Goal: Task Accomplishment & Management: Manage account settings

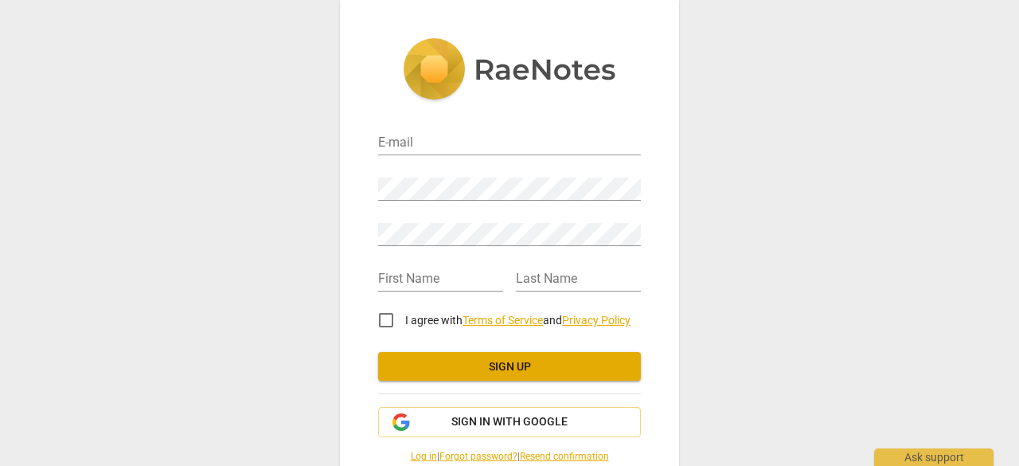
scroll to position [64, 0]
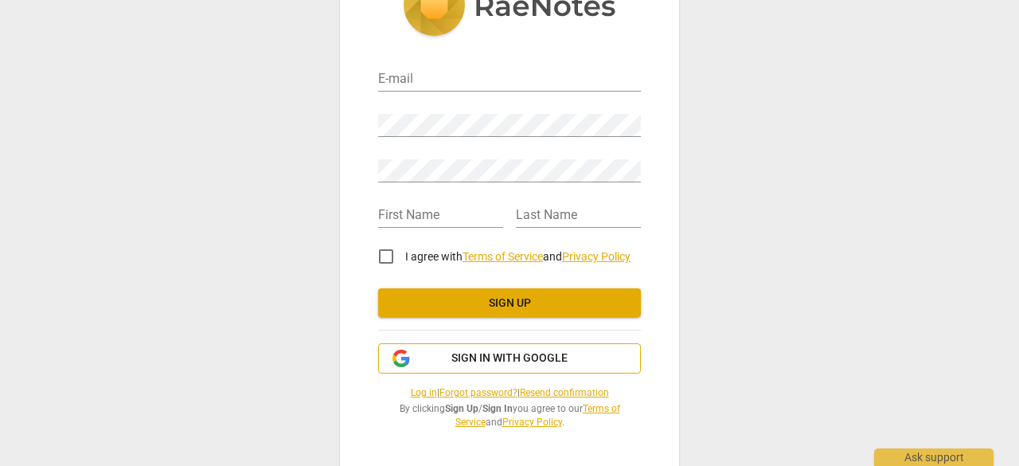
click at [532, 354] on span "Sign in with Google" at bounding box center [509, 358] width 116 height 16
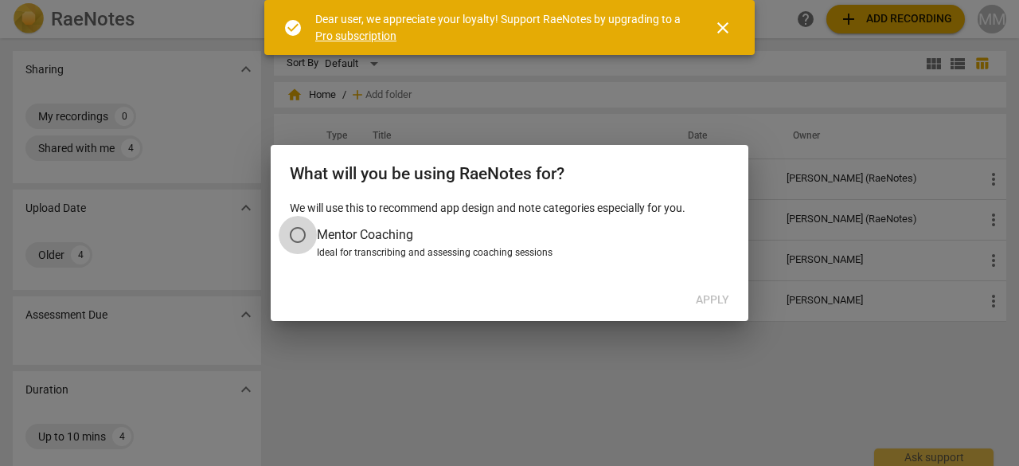
click at [298, 235] on input "Mentor Coaching" at bounding box center [298, 235] width 38 height 38
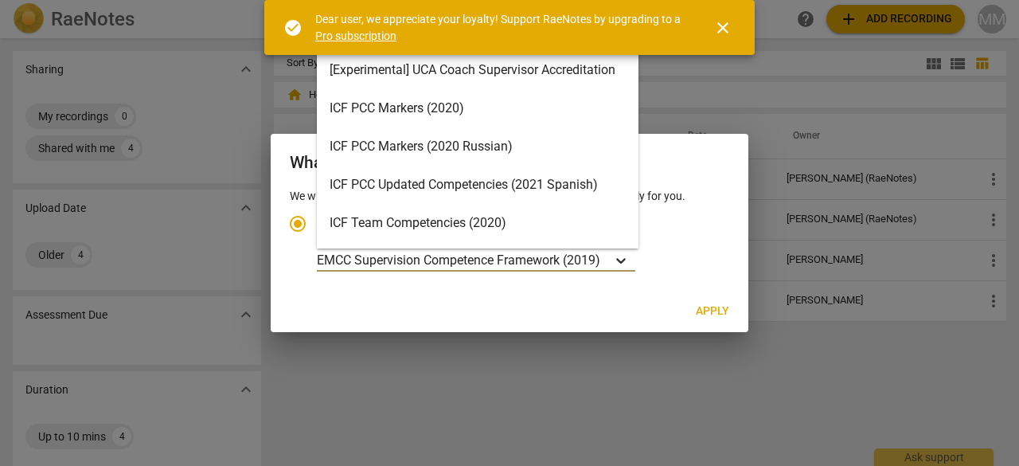
click at [629, 262] on icon "Account type" at bounding box center [621, 260] width 16 height 16
click at [0, 0] on input "Ideal for transcribing and assessing coaching sessions 16 results available. Us…" at bounding box center [0, 0] width 0 height 0
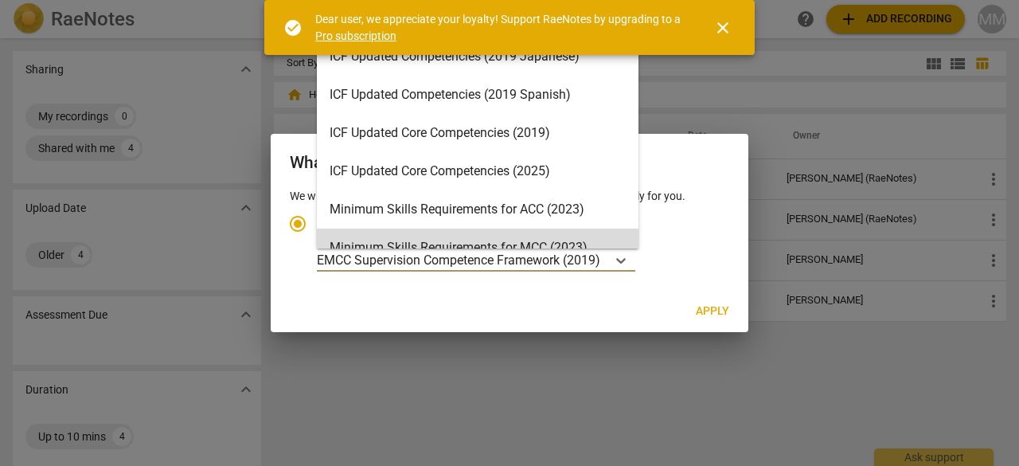
scroll to position [204, 0]
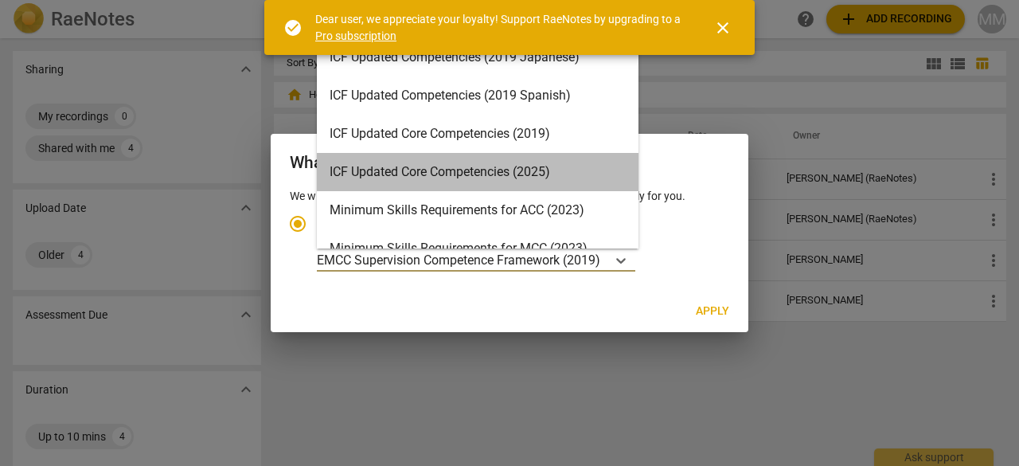
click at [546, 177] on div "ICF Updated Core Competencies (2025)" at bounding box center [478, 172] width 322 height 38
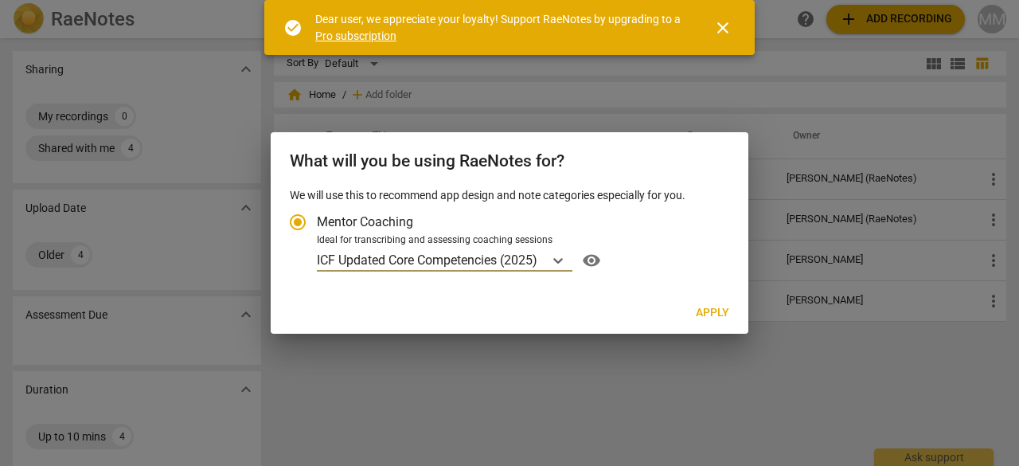
click at [708, 310] on span "Apply" at bounding box center [712, 313] width 33 height 16
radio input "false"
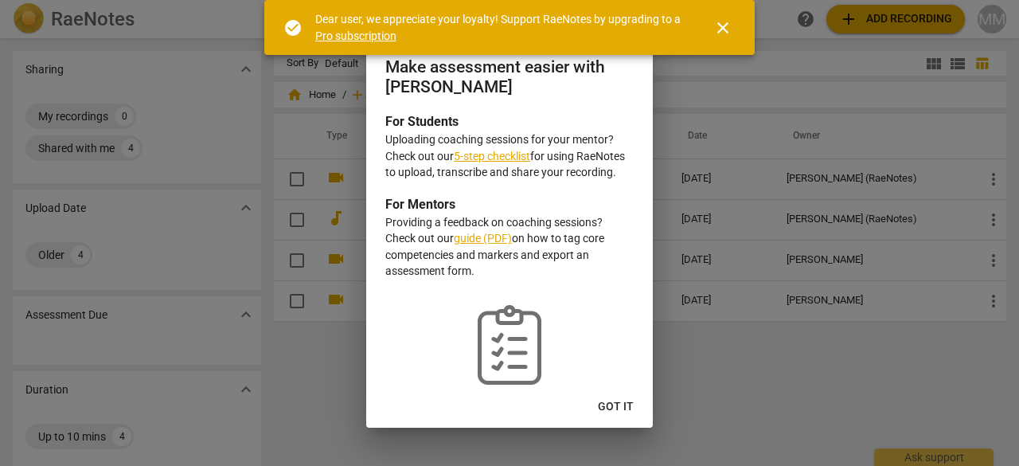
click at [721, 29] on span "close" at bounding box center [722, 27] width 19 height 19
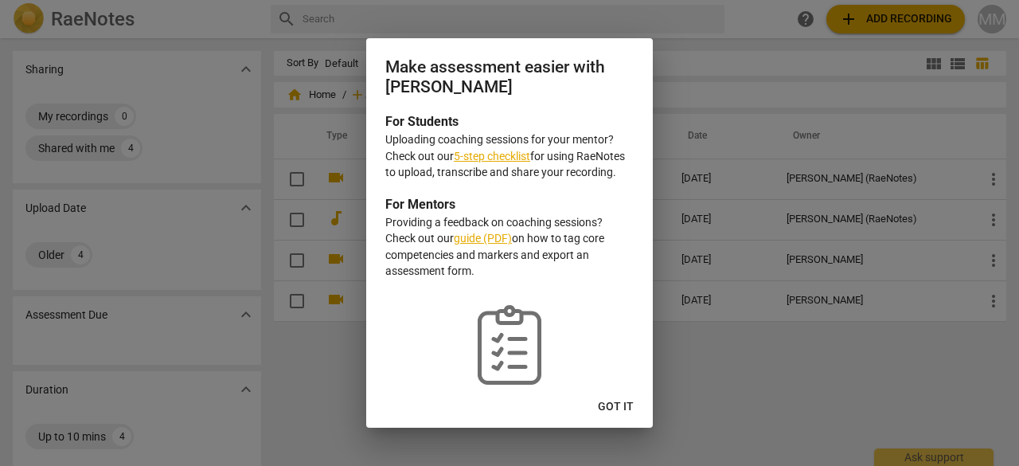
scroll to position [37, 0]
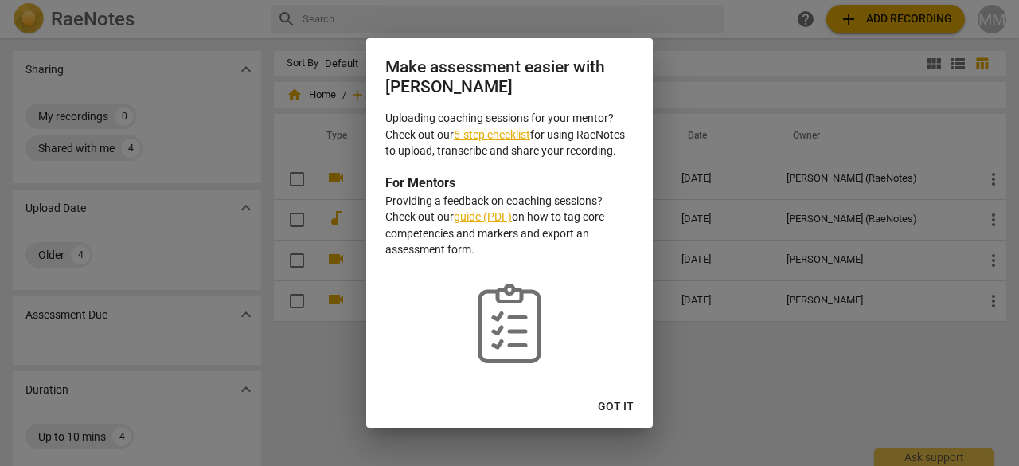
click at [629, 408] on span "Got it" at bounding box center [616, 407] width 36 height 16
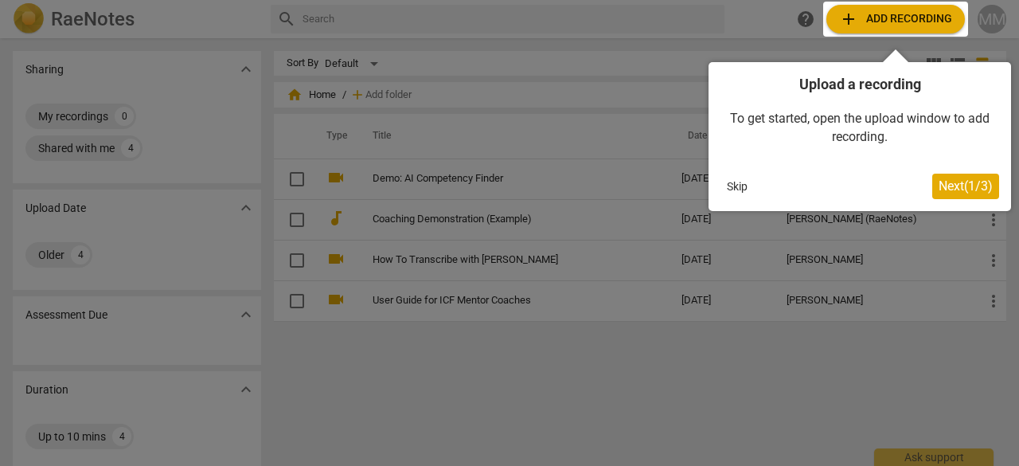
click at [970, 187] on span "Next ( 1 / 3 )" at bounding box center [965, 185] width 54 height 15
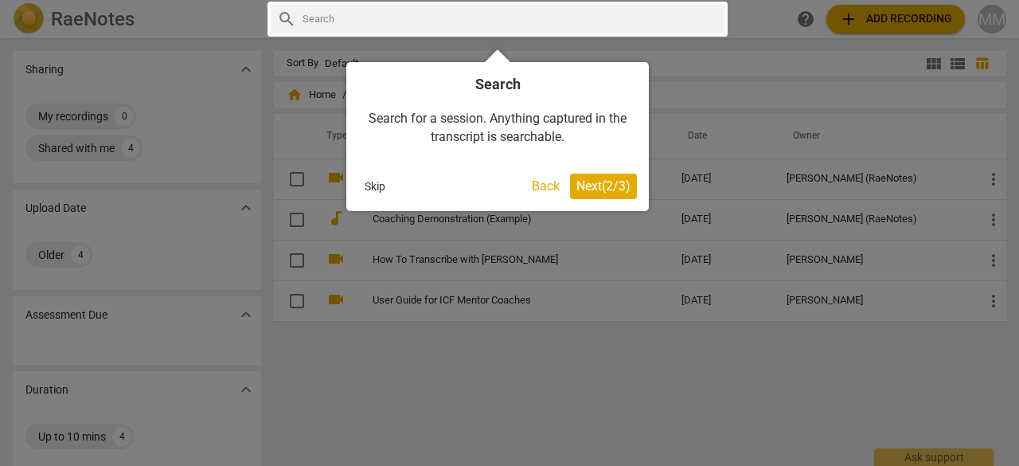
click at [614, 182] on span "Next ( 2 / 3 )" at bounding box center [603, 185] width 54 height 15
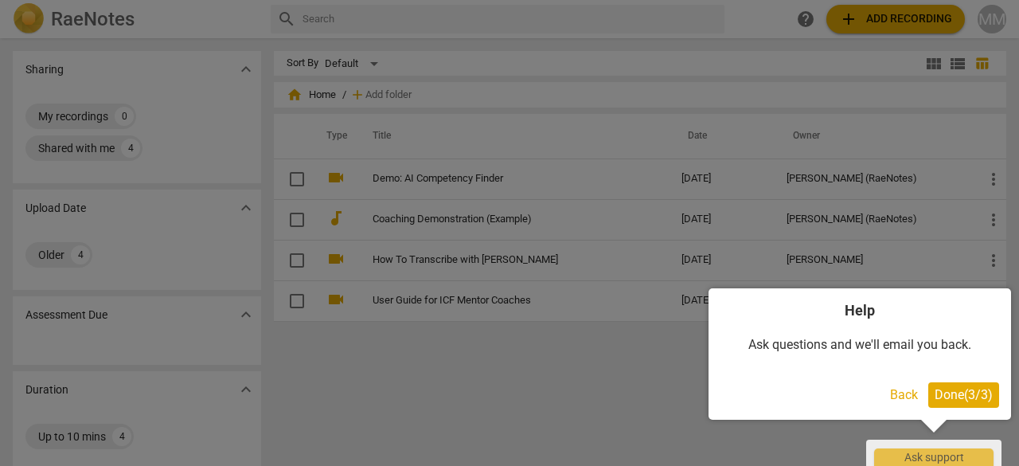
click at [957, 389] on span "Done ( 3 / 3 )" at bounding box center [963, 394] width 58 height 15
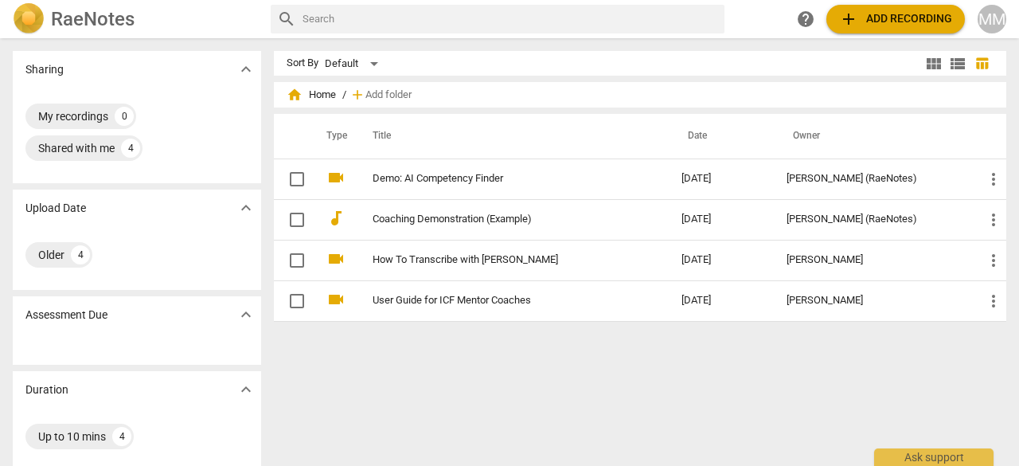
click at [995, 24] on div "MM" at bounding box center [991, 19] width 29 height 29
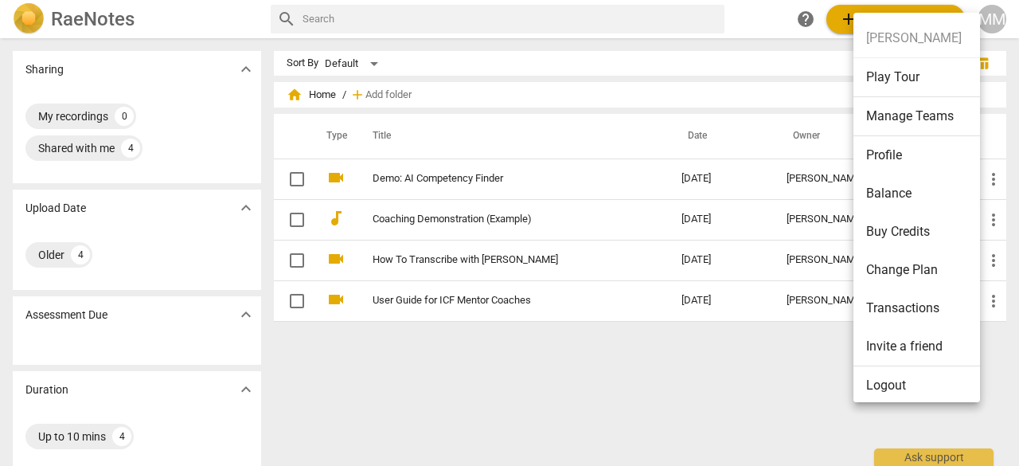
click at [951, 156] on li "Profile" at bounding box center [919, 155] width 132 height 38
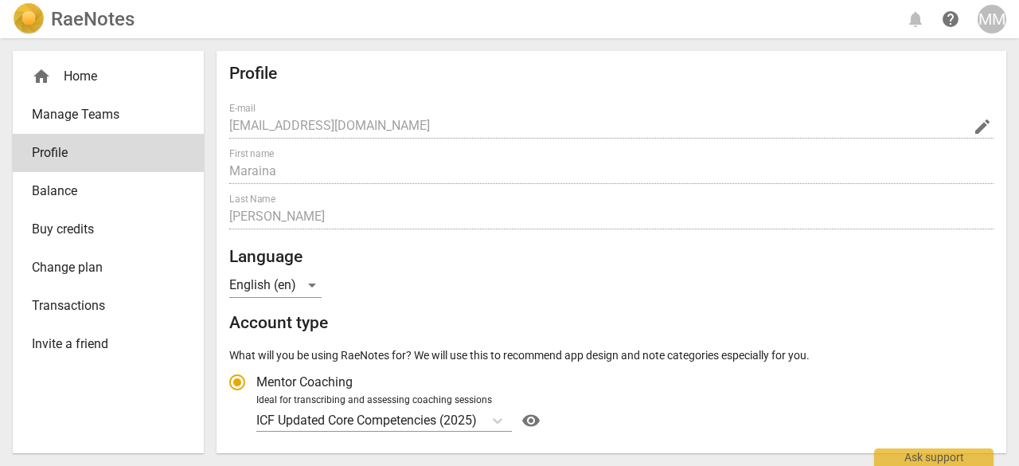
radio input "false"
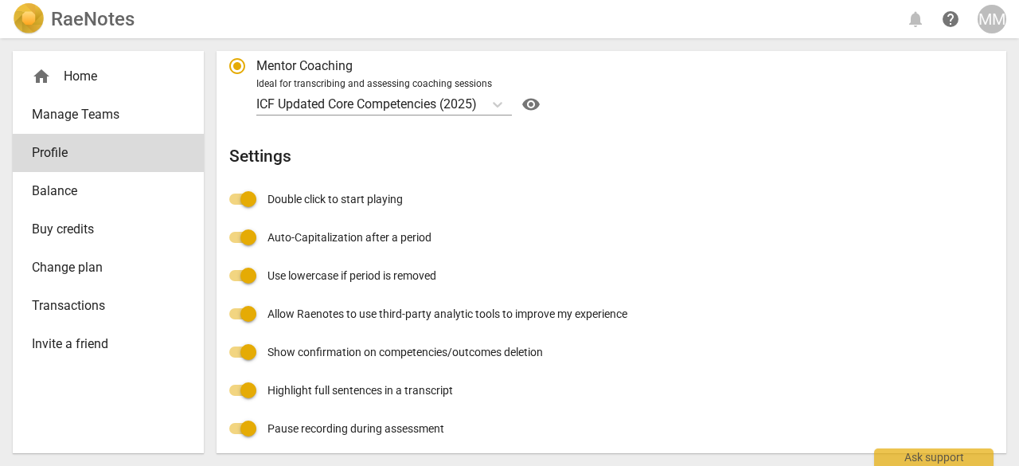
scroll to position [323, 0]
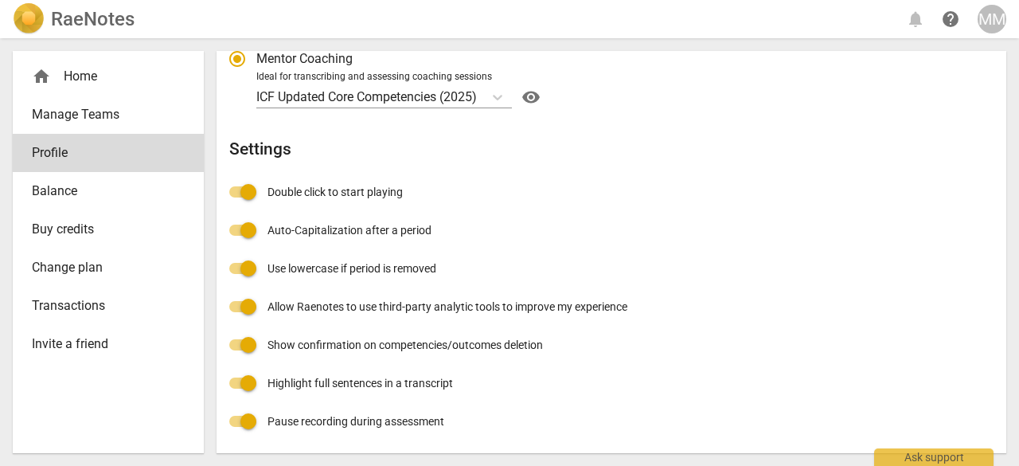
click at [253, 309] on input "Allow Raenotes to use third-party analytic tools to improve my experience" at bounding box center [248, 306] width 38 height 38
